Goal: Task Accomplishment & Management: Use online tool/utility

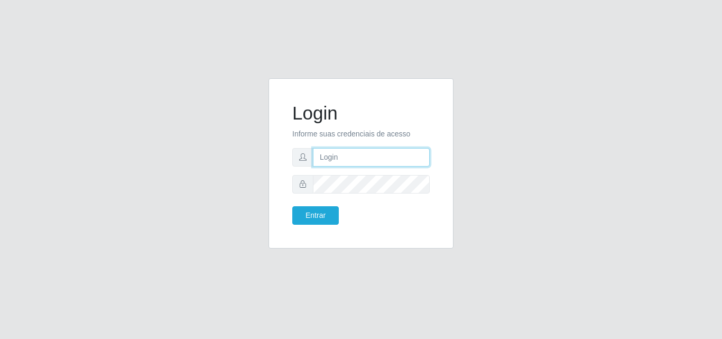
click at [320, 159] on input "text" at bounding box center [371, 157] width 117 height 19
type input "ana@saullus"
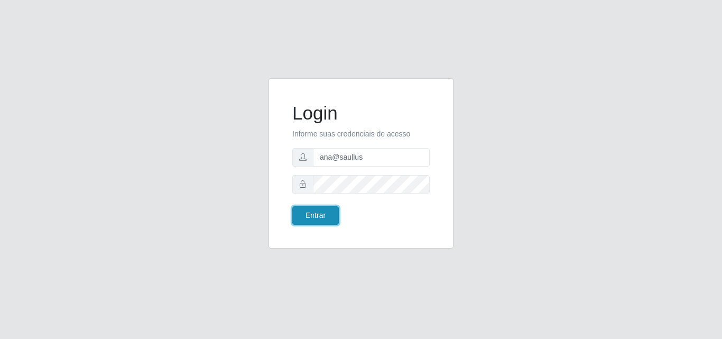
click at [321, 214] on button "Entrar" at bounding box center [315, 215] width 47 height 19
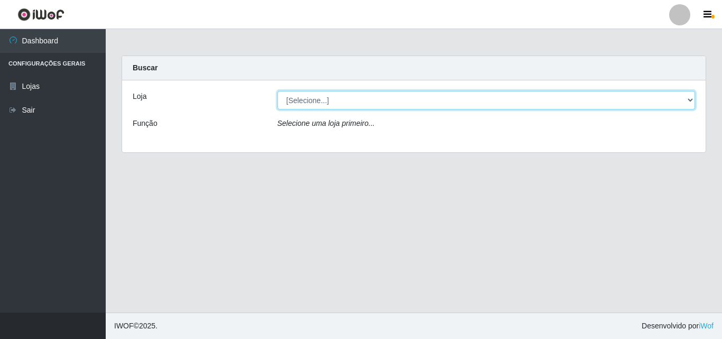
click at [304, 101] on select "[Selecione...] Saullus Supermercados" at bounding box center [487, 100] width 418 height 19
select select "423"
click at [278, 91] on select "[Selecione...] Saullus Supermercados" at bounding box center [487, 100] width 418 height 19
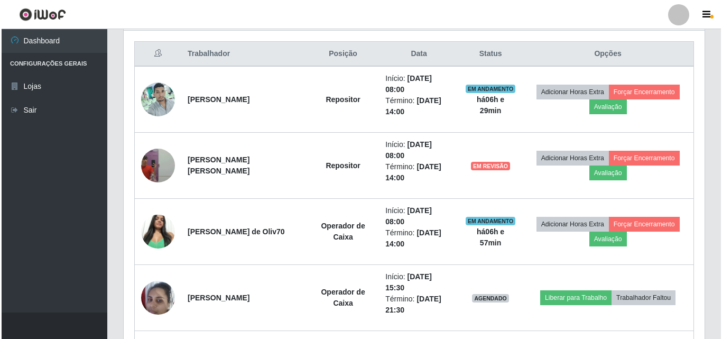
scroll to position [423, 0]
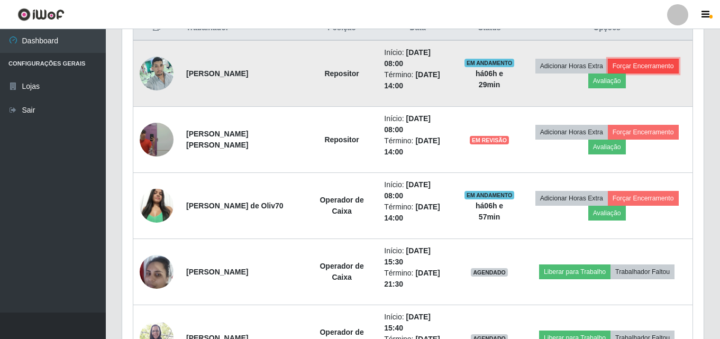
click at [656, 63] on button "Forçar Encerramento" at bounding box center [643, 66] width 71 height 15
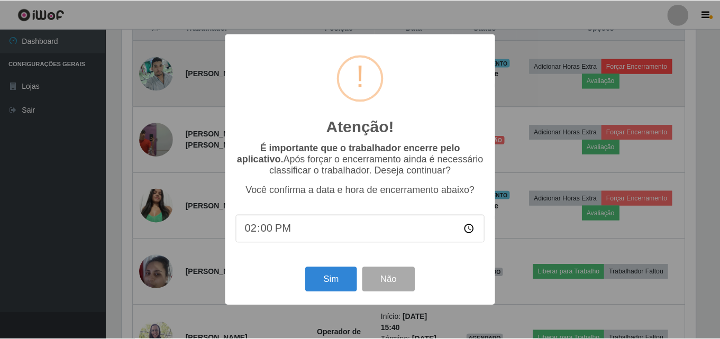
scroll to position [219, 576]
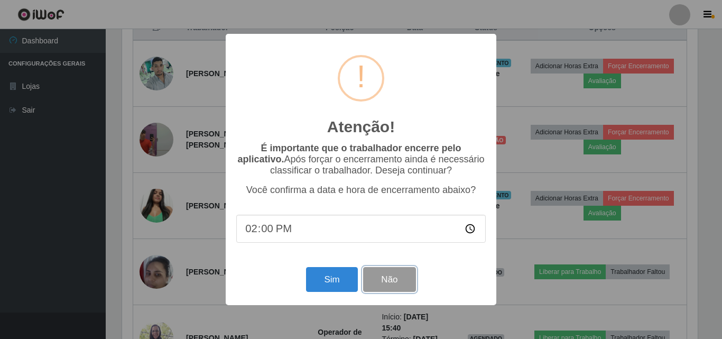
click at [392, 284] on button "Não" at bounding box center [389, 279] width 52 height 25
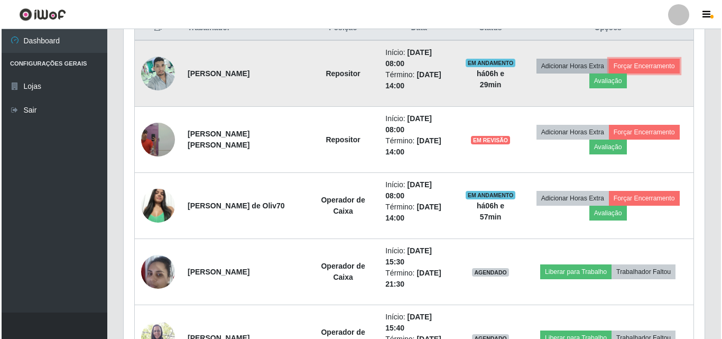
scroll to position [219, 581]
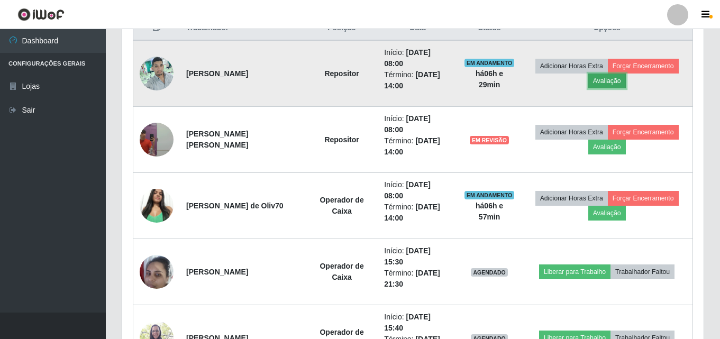
click at [603, 82] on button "Avaliação" at bounding box center [607, 81] width 38 height 15
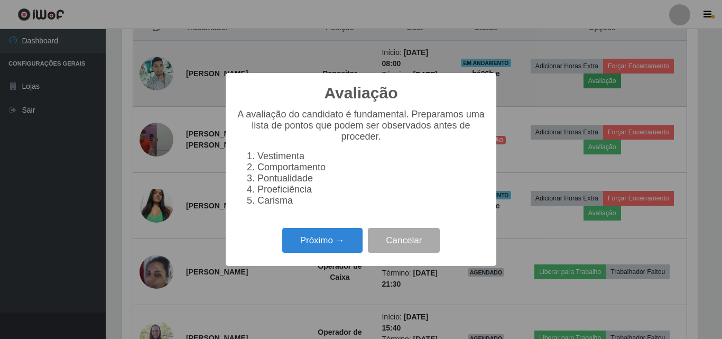
scroll to position [219, 576]
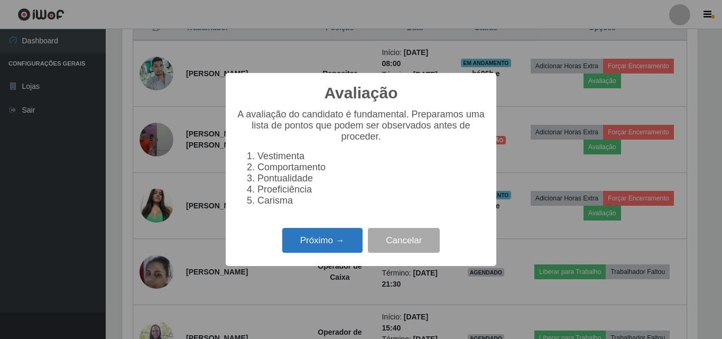
click at [317, 250] on button "Próximo →" at bounding box center [322, 240] width 80 height 25
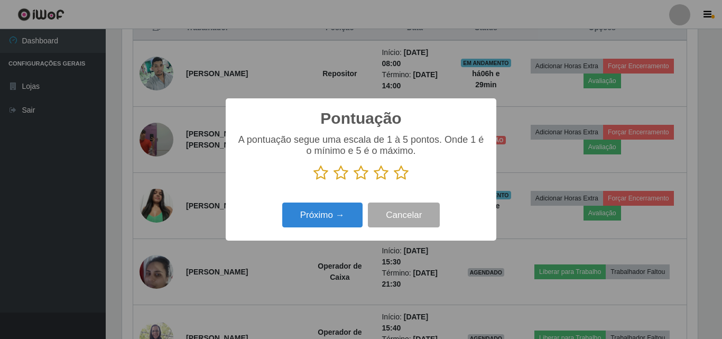
scroll to position [528633, 528277]
click at [322, 173] on icon at bounding box center [321, 173] width 15 height 16
click at [314, 181] on input "radio" at bounding box center [314, 181] width 0 height 0
click at [340, 172] on icon at bounding box center [341, 173] width 15 height 16
click at [334, 181] on input "radio" at bounding box center [334, 181] width 0 height 0
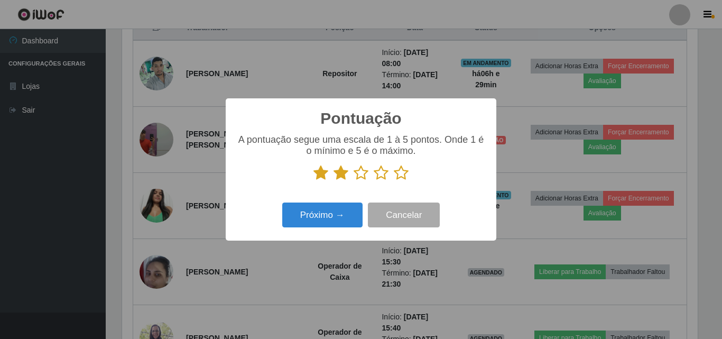
click at [360, 172] on icon at bounding box center [361, 173] width 15 height 16
click at [354, 181] on input "radio" at bounding box center [354, 181] width 0 height 0
click at [381, 172] on icon at bounding box center [381, 173] width 15 height 16
click at [374, 181] on input "radio" at bounding box center [374, 181] width 0 height 0
click at [405, 173] on icon at bounding box center [401, 173] width 15 height 16
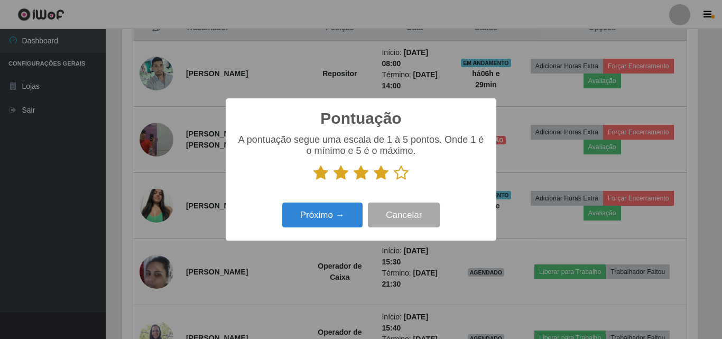
click at [394, 181] on input "radio" at bounding box center [394, 181] width 0 height 0
click at [405, 173] on icon at bounding box center [401, 173] width 15 height 16
click at [394, 181] on input "radio" at bounding box center [394, 181] width 0 height 0
click at [405, 173] on icon at bounding box center [401, 173] width 15 height 16
click at [394, 181] on input "radio" at bounding box center [394, 181] width 0 height 0
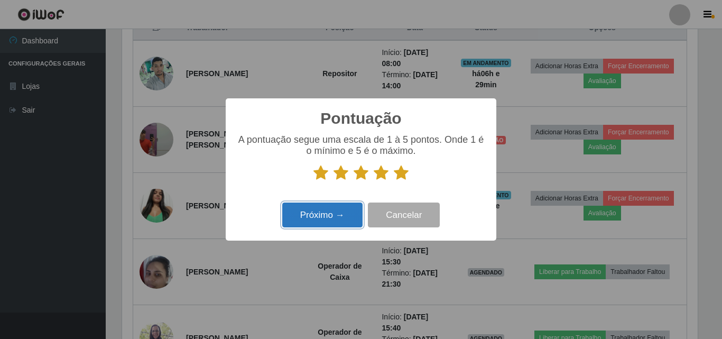
click at [339, 223] on button "Próximo →" at bounding box center [322, 215] width 80 height 25
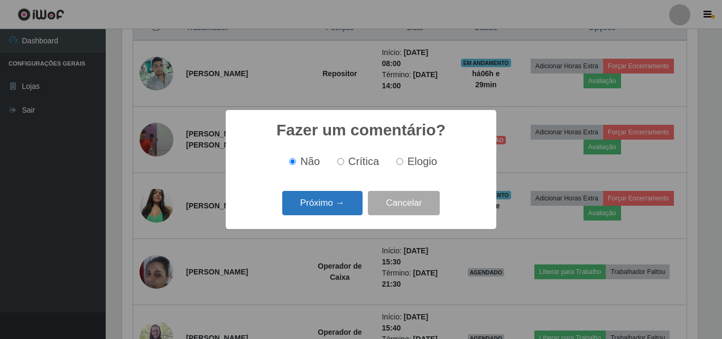
click at [325, 201] on button "Próximo →" at bounding box center [322, 203] width 80 height 25
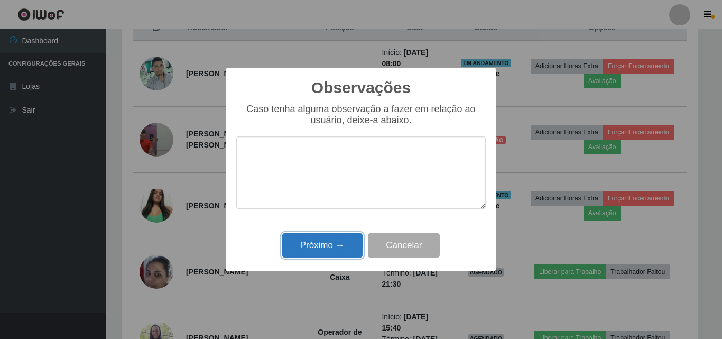
click at [339, 242] on button "Próximo →" at bounding box center [322, 245] width 80 height 25
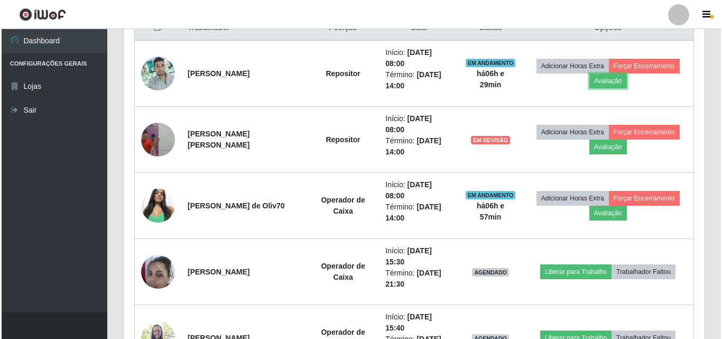
scroll to position [219, 581]
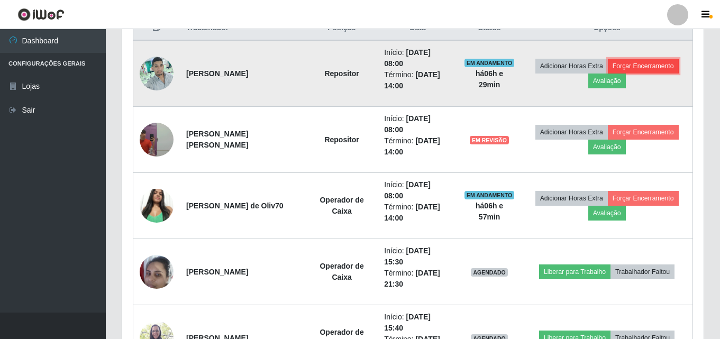
click at [630, 62] on button "Forçar Encerramento" at bounding box center [643, 66] width 71 height 15
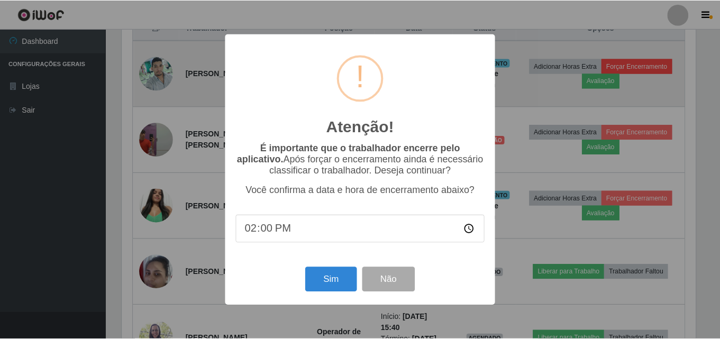
scroll to position [219, 576]
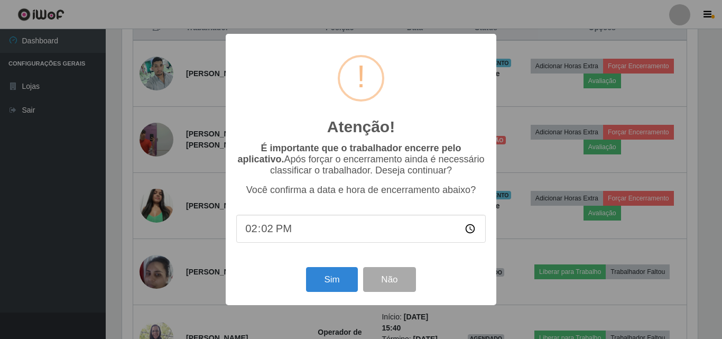
type input "14:28"
click at [327, 290] on button "Sim" at bounding box center [331, 279] width 51 height 25
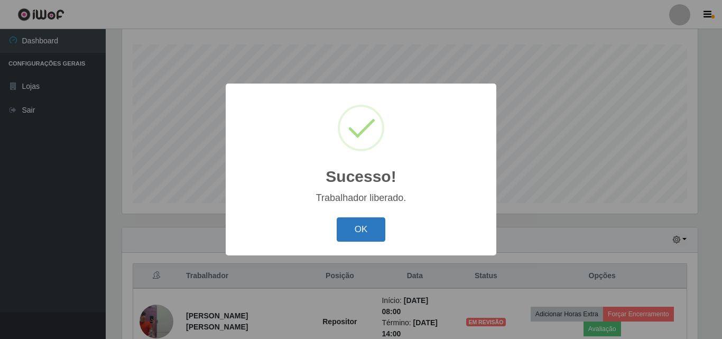
click at [356, 221] on button "OK" at bounding box center [361, 229] width 49 height 25
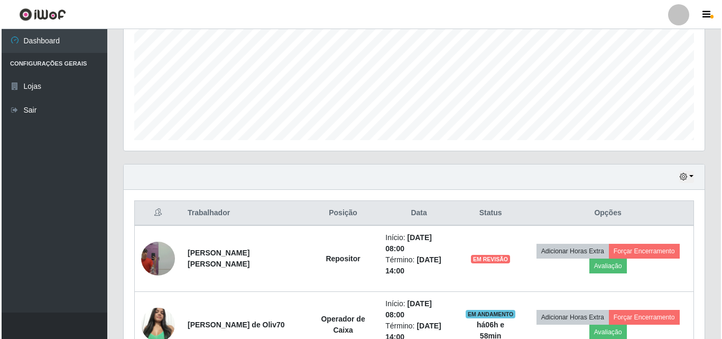
scroll to position [439, 0]
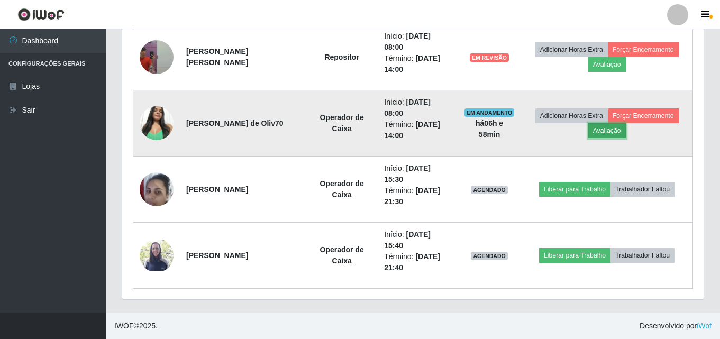
click at [604, 130] on button "Avaliação" at bounding box center [607, 130] width 38 height 15
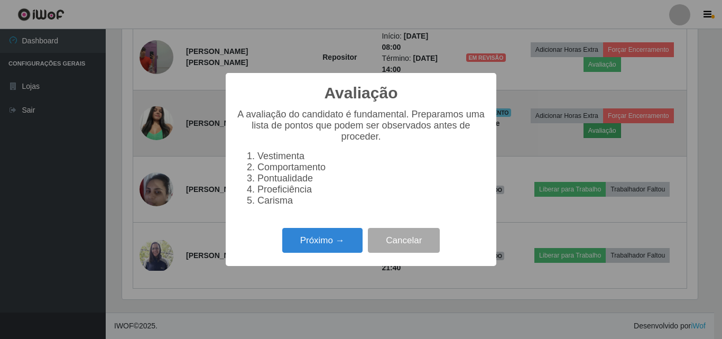
scroll to position [219, 576]
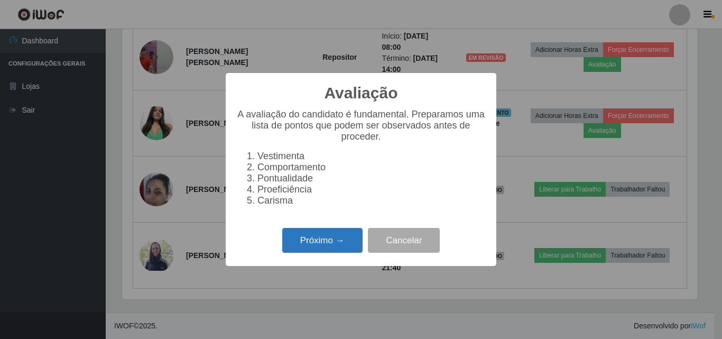
click at [328, 241] on button "Próximo →" at bounding box center [322, 240] width 80 height 25
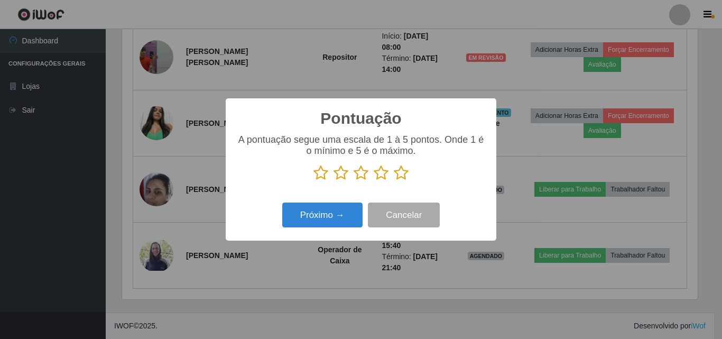
scroll to position [528633, 528277]
click at [316, 172] on icon at bounding box center [321, 173] width 15 height 16
click at [314, 181] on input "radio" at bounding box center [314, 181] width 0 height 0
click at [343, 175] on icon at bounding box center [341, 173] width 15 height 16
click at [334, 181] on input "radio" at bounding box center [334, 181] width 0 height 0
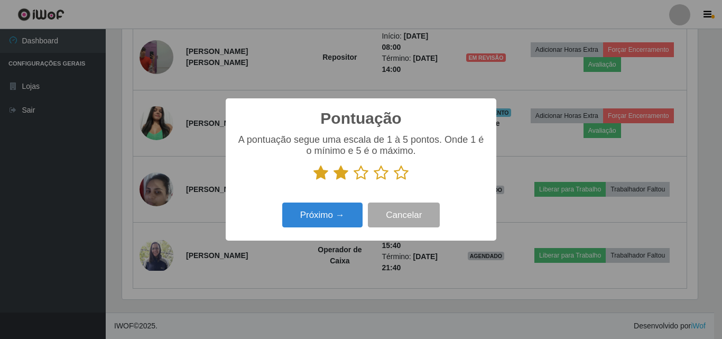
click at [359, 176] on icon at bounding box center [361, 173] width 15 height 16
click at [354, 181] on input "radio" at bounding box center [354, 181] width 0 height 0
click at [376, 177] on icon at bounding box center [381, 173] width 15 height 16
click at [374, 181] on input "radio" at bounding box center [374, 181] width 0 height 0
click at [404, 172] on icon at bounding box center [401, 173] width 15 height 16
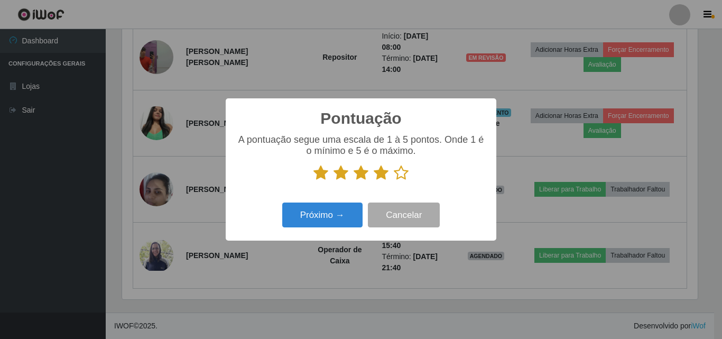
click at [394, 181] on input "radio" at bounding box center [394, 181] width 0 height 0
click at [349, 218] on button "Próximo →" at bounding box center [322, 215] width 80 height 25
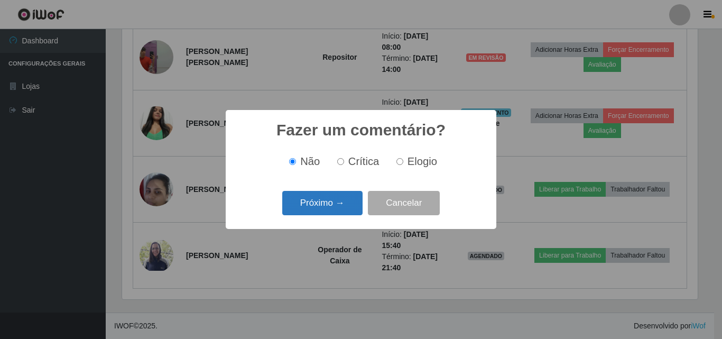
click at [338, 205] on button "Próximo →" at bounding box center [322, 203] width 80 height 25
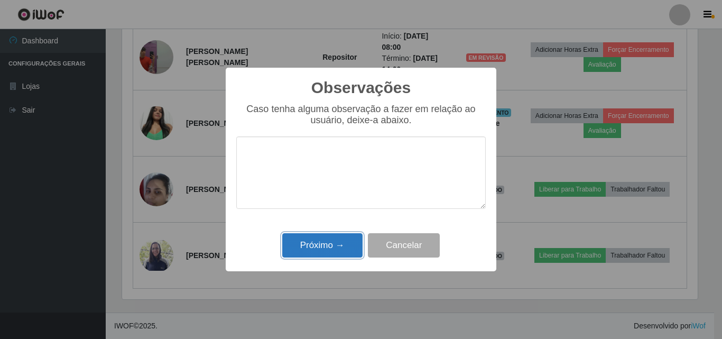
click at [343, 241] on button "Próximo →" at bounding box center [322, 245] width 80 height 25
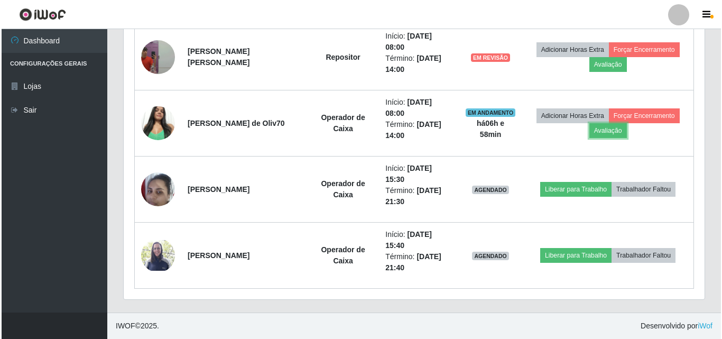
scroll to position [219, 581]
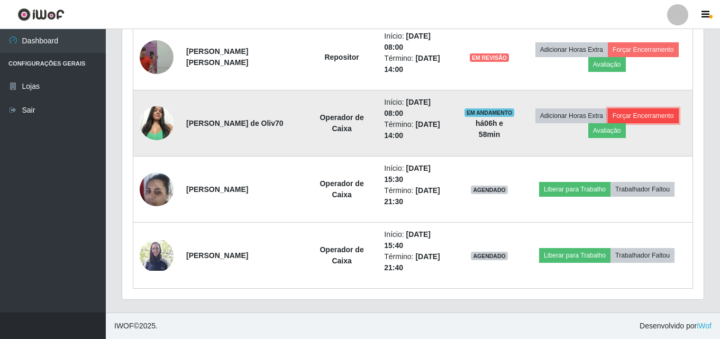
click at [641, 114] on button "Forçar Encerramento" at bounding box center [643, 115] width 71 height 15
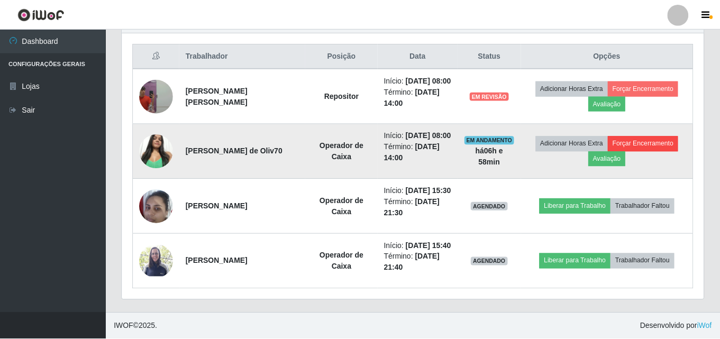
scroll to position [219, 576]
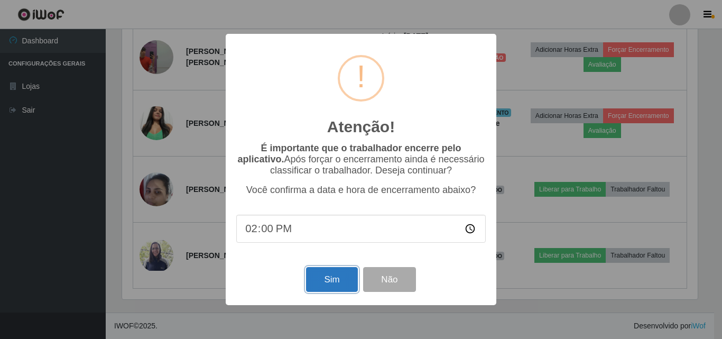
click at [338, 281] on button "Sim" at bounding box center [331, 279] width 51 height 25
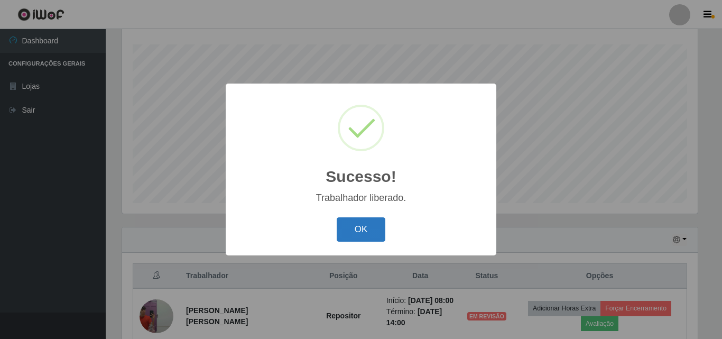
click at [356, 234] on button "OK" at bounding box center [361, 229] width 49 height 25
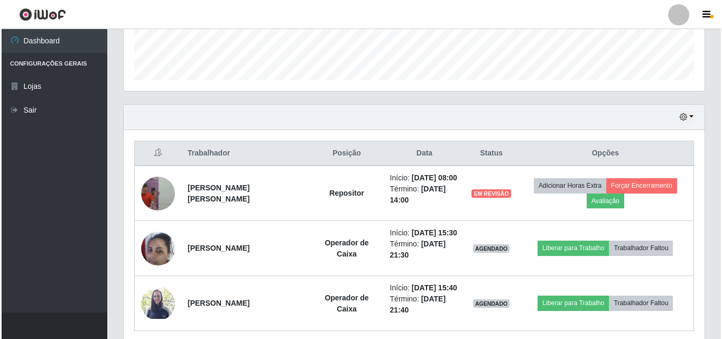
scroll to position [340, 0]
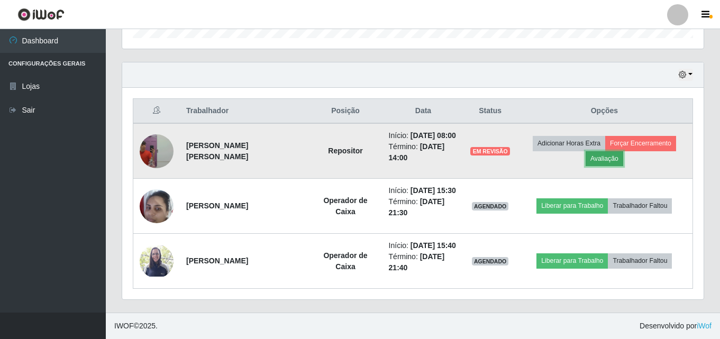
click at [596, 154] on button "Avaliação" at bounding box center [604, 158] width 38 height 15
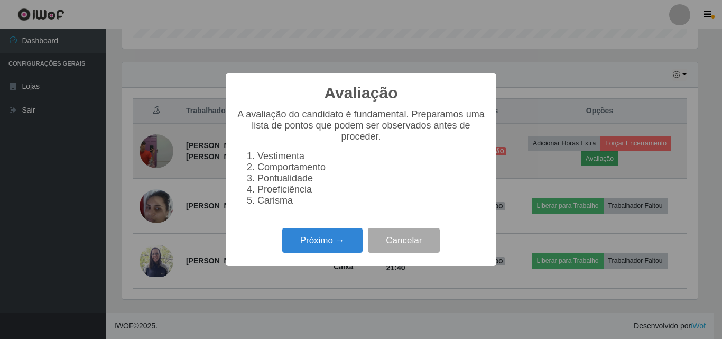
scroll to position [219, 576]
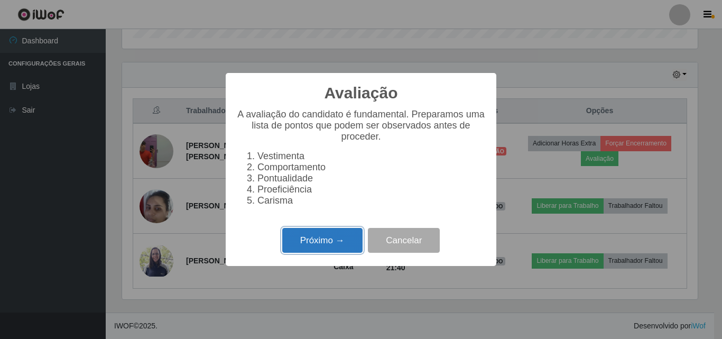
click at [328, 246] on button "Próximo →" at bounding box center [322, 240] width 80 height 25
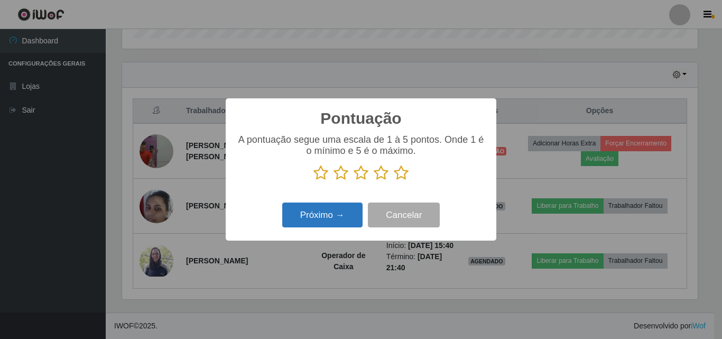
click at [328, 216] on button "Próximo →" at bounding box center [322, 215] width 80 height 25
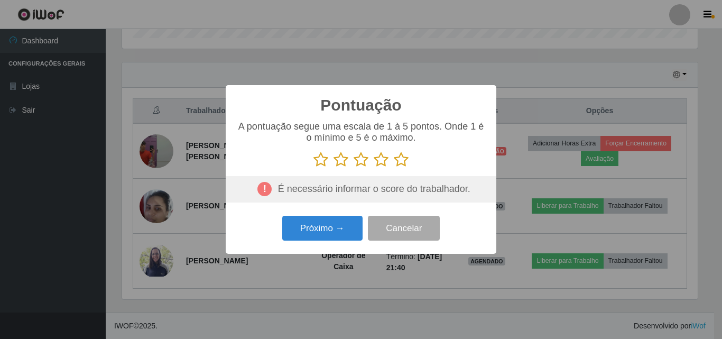
click at [323, 160] on icon at bounding box center [321, 160] width 15 height 16
click at [314, 168] on input "radio" at bounding box center [314, 168] width 0 height 0
click at [341, 163] on icon at bounding box center [341, 160] width 15 height 16
click at [334, 168] on input "radio" at bounding box center [334, 168] width 0 height 0
click at [358, 160] on icon at bounding box center [361, 160] width 15 height 16
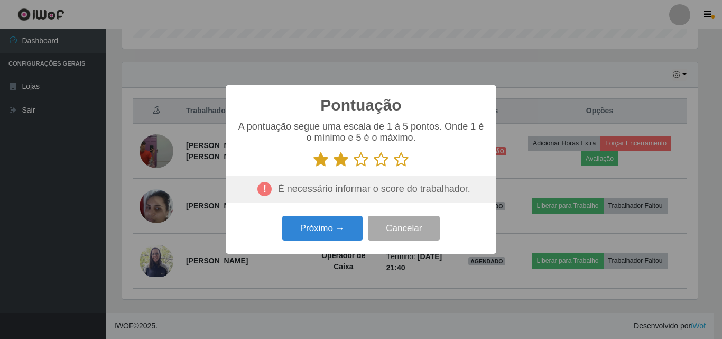
click at [354, 168] on input "radio" at bounding box center [354, 168] width 0 height 0
click at [383, 161] on icon at bounding box center [381, 160] width 15 height 16
click at [374, 168] on input "radio" at bounding box center [374, 168] width 0 height 0
click at [383, 161] on icon at bounding box center [381, 160] width 15 height 16
click at [374, 168] on input "radio" at bounding box center [374, 168] width 0 height 0
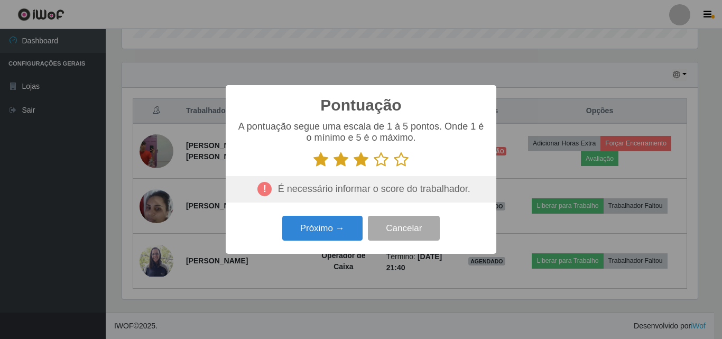
click at [383, 161] on icon at bounding box center [381, 160] width 15 height 16
click at [374, 168] on input "radio" at bounding box center [374, 168] width 0 height 0
click at [344, 225] on button "Próximo →" at bounding box center [322, 228] width 80 height 25
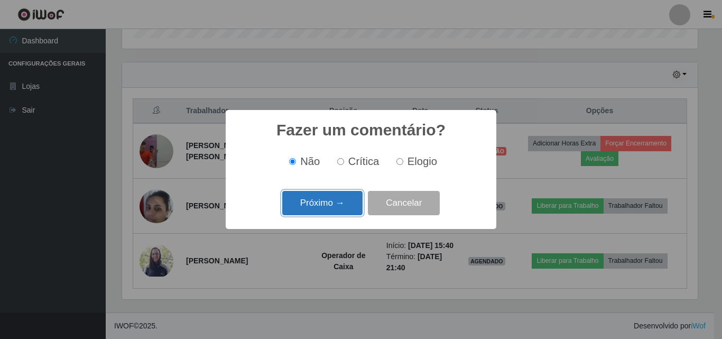
click at [334, 207] on button "Próximo →" at bounding box center [322, 203] width 80 height 25
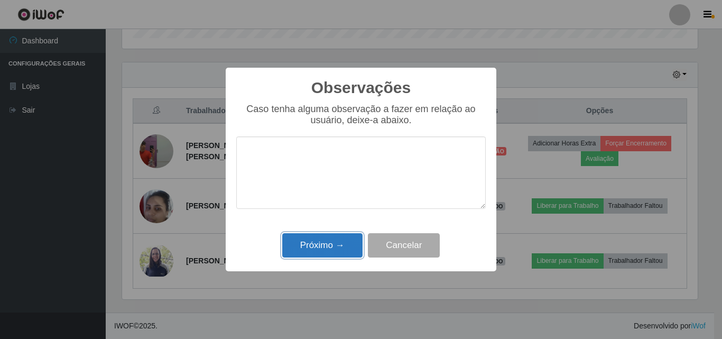
click at [335, 254] on button "Próximo →" at bounding box center [322, 245] width 80 height 25
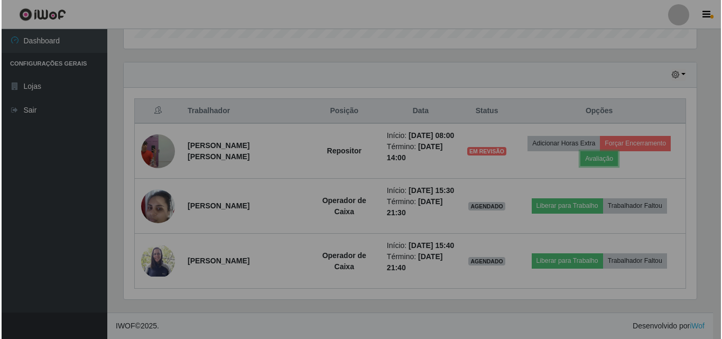
scroll to position [219, 581]
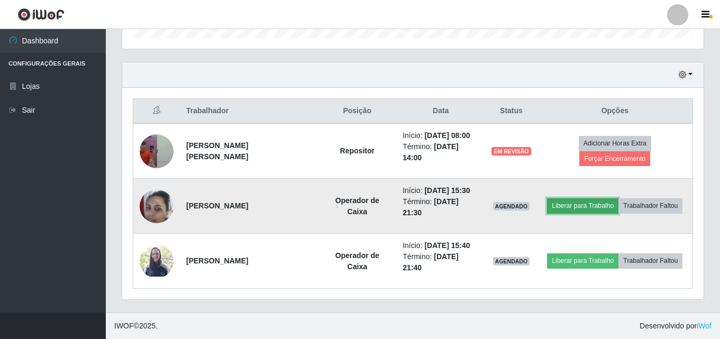
click at [591, 203] on button "Liberar para Trabalho" at bounding box center [582, 205] width 71 height 15
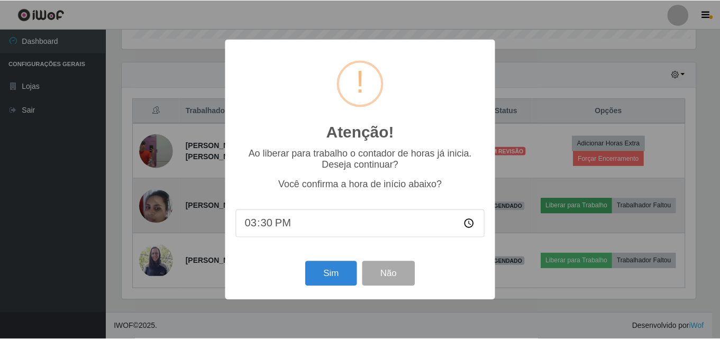
scroll to position [219, 576]
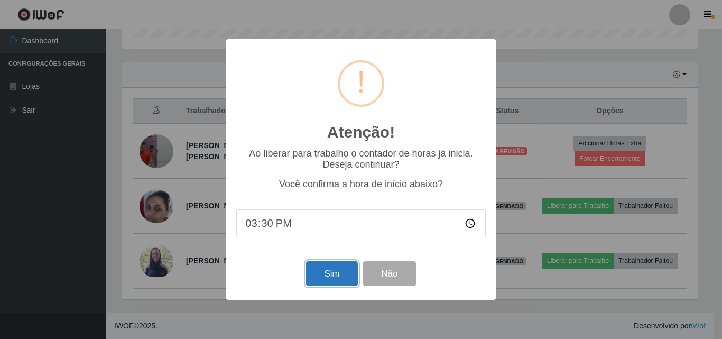
click at [326, 277] on button "Sim" at bounding box center [331, 273] width 51 height 25
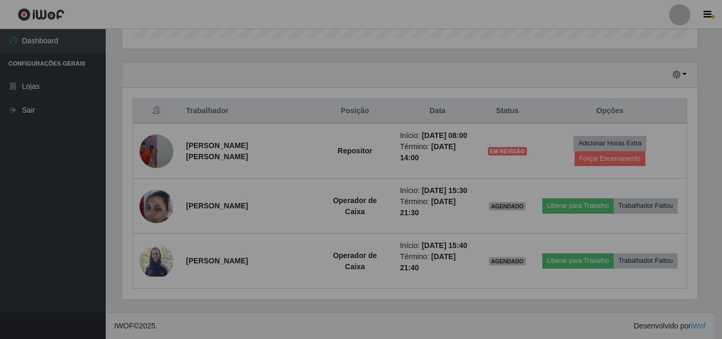
click at [326, 234] on div "Atenção! × Ao liberar para trabalho o contador de horas já inicia. Deseja conti…" at bounding box center [361, 169] width 135 height 130
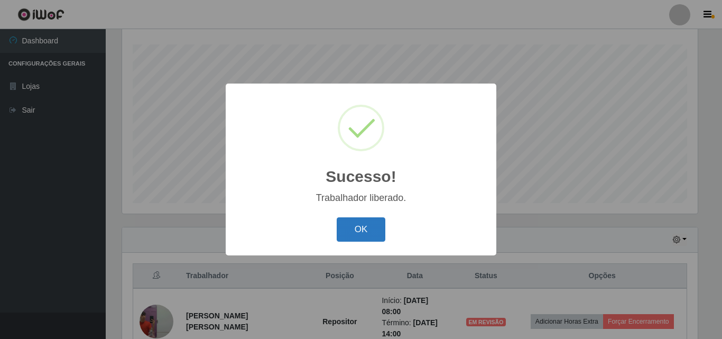
click at [380, 227] on button "OK" at bounding box center [361, 229] width 49 height 25
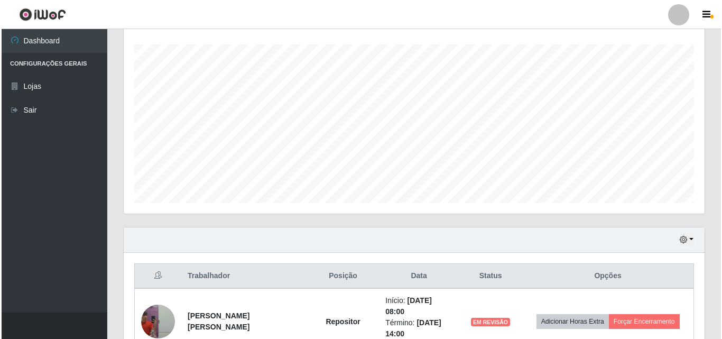
scroll to position [373, 0]
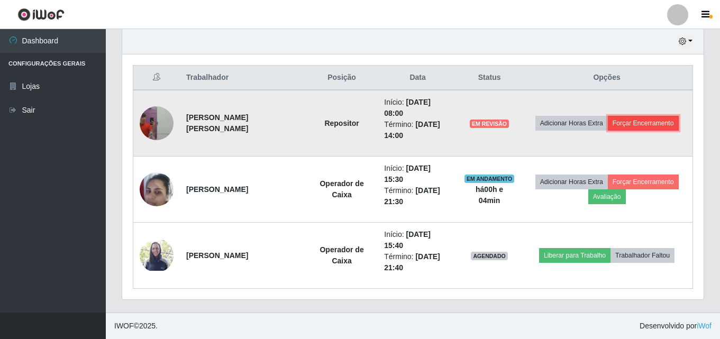
click at [631, 120] on button "Forçar Encerramento" at bounding box center [643, 123] width 71 height 15
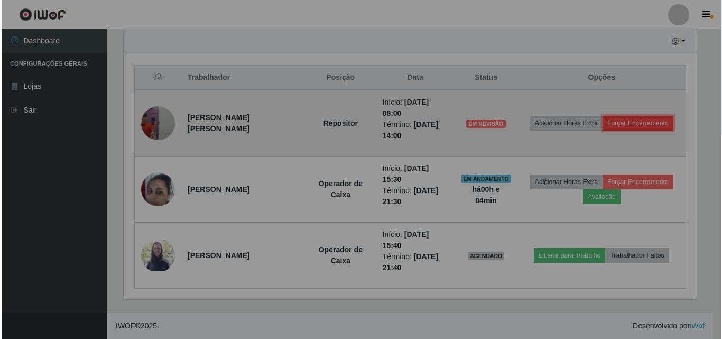
scroll to position [219, 581]
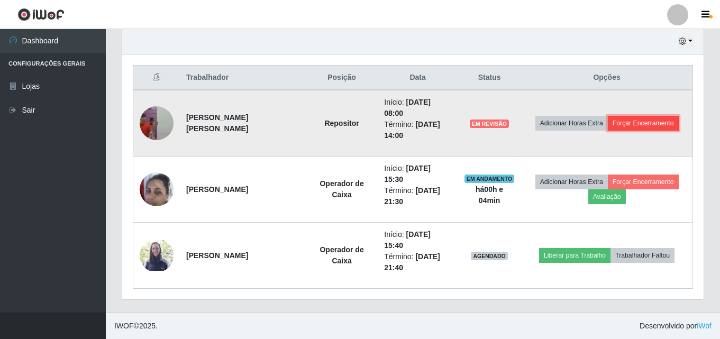
click at [658, 122] on button "Forçar Encerramento" at bounding box center [643, 123] width 71 height 15
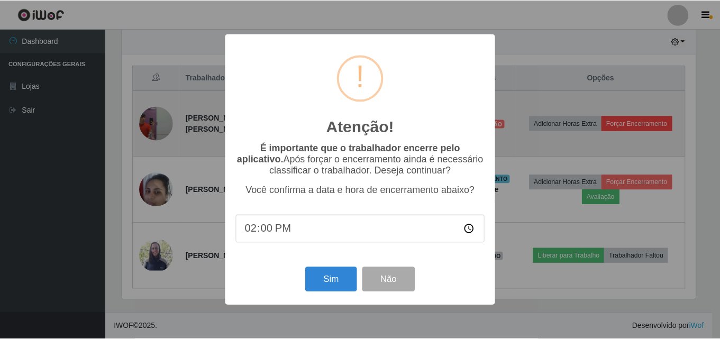
scroll to position [219, 576]
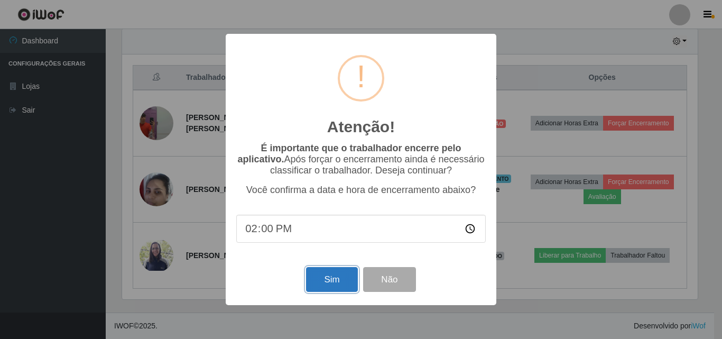
click at [344, 283] on button "Sim" at bounding box center [331, 279] width 51 height 25
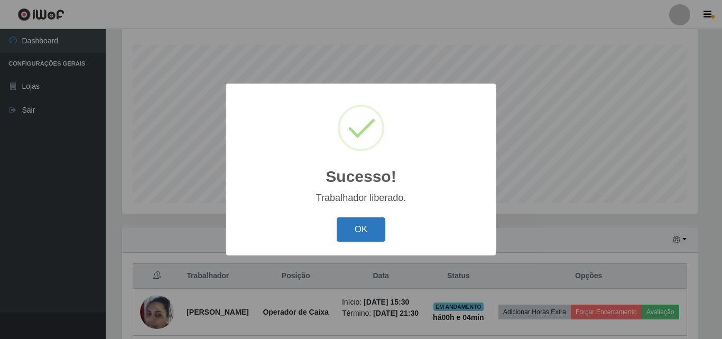
click at [349, 233] on button "OK" at bounding box center [361, 229] width 49 height 25
click at [349, 233] on div "Sucesso! × Trabalhador liberado. OK Cancel" at bounding box center [361, 169] width 271 height 171
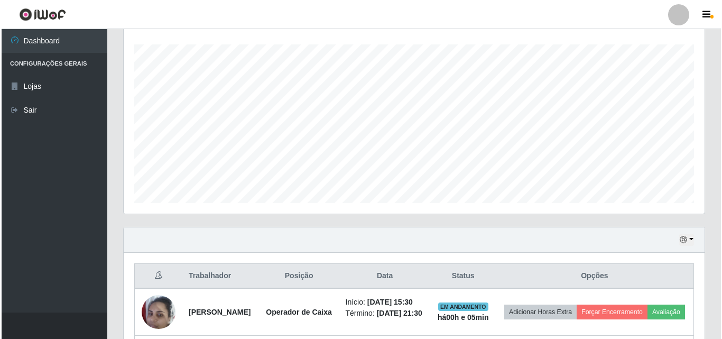
scroll to position [285, 0]
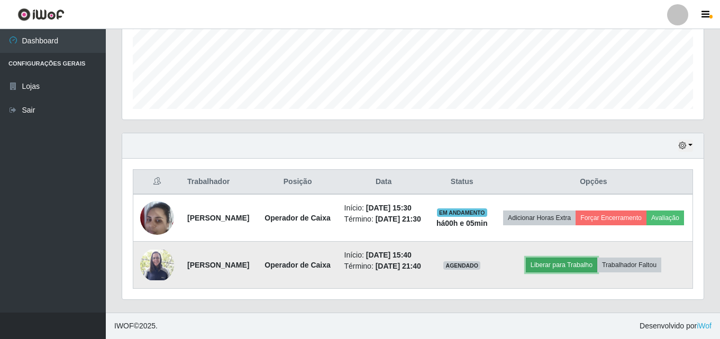
click at [590, 261] on button "Liberar para Trabalho" at bounding box center [561, 265] width 71 height 15
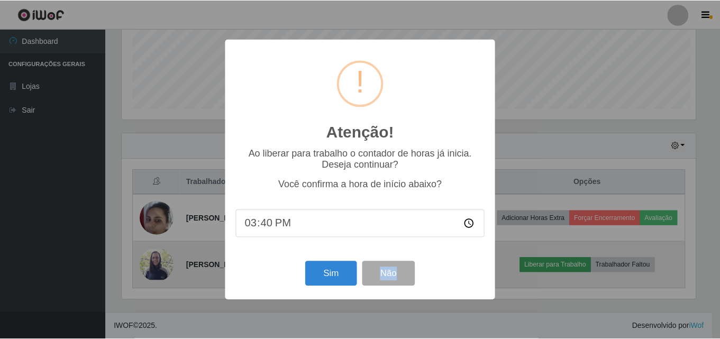
scroll to position [219, 576]
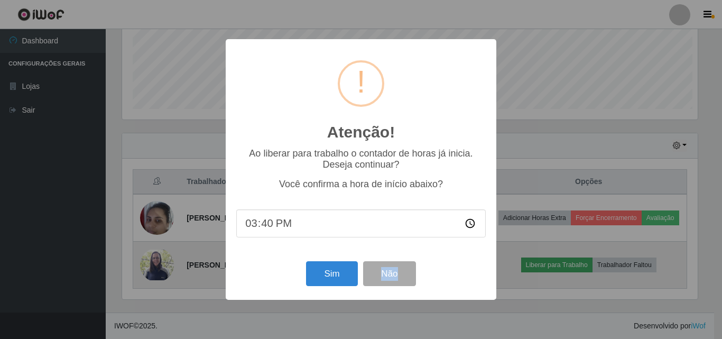
click at [590, 261] on div "Atenção! × Ao liberar para trabalho o contador de horas já inicia. Deseja conti…" at bounding box center [361, 169] width 722 height 339
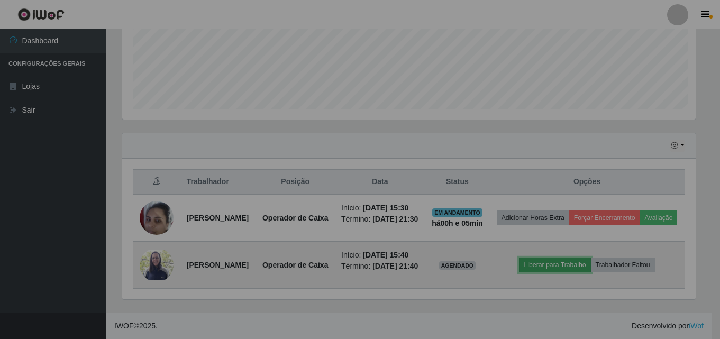
scroll to position [219, 581]
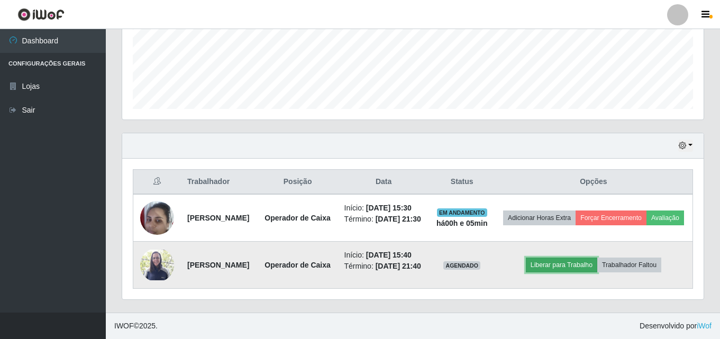
click at [584, 260] on button "Liberar para Trabalho" at bounding box center [561, 265] width 71 height 15
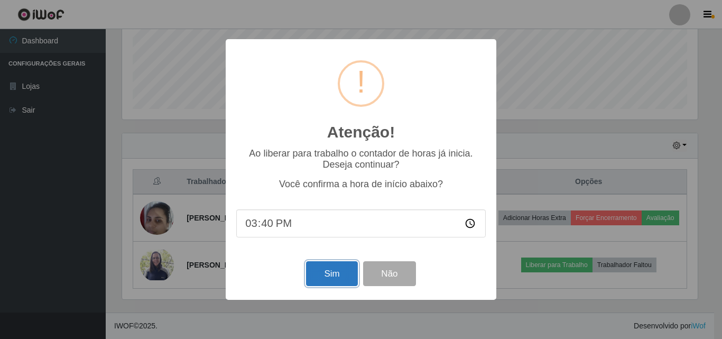
click at [339, 281] on button "Sim" at bounding box center [331, 273] width 51 height 25
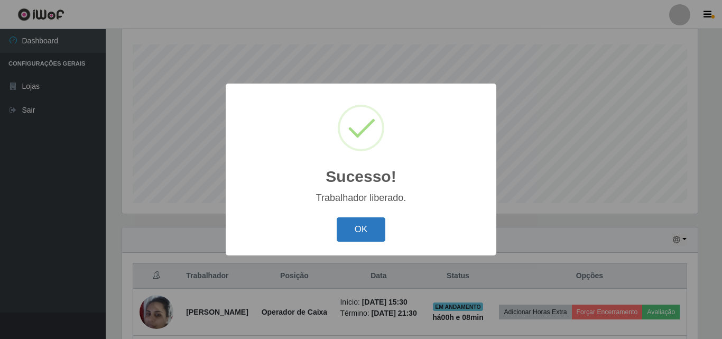
click at [369, 228] on button "OK" at bounding box center [361, 229] width 49 height 25
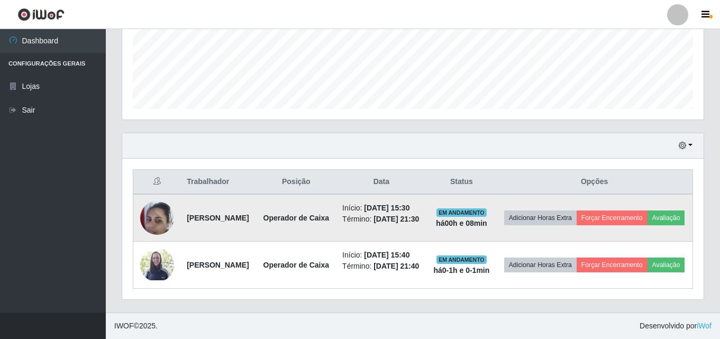
scroll to position [285, 0]
